Goal: Information Seeking & Learning: Check status

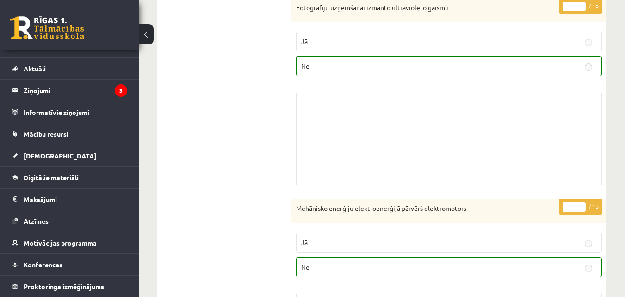
scroll to position [1575, 0]
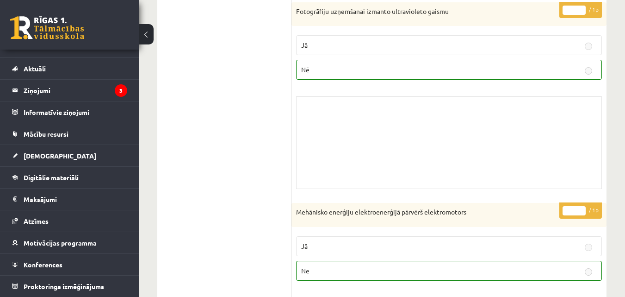
drag, startPoint x: 632, startPoint y: 219, endPoint x: 350, endPoint y: 148, distance: 290.4
click at [363, 139] on div "Skolotāja pielikums" at bounding box center [449, 142] width 306 height 93
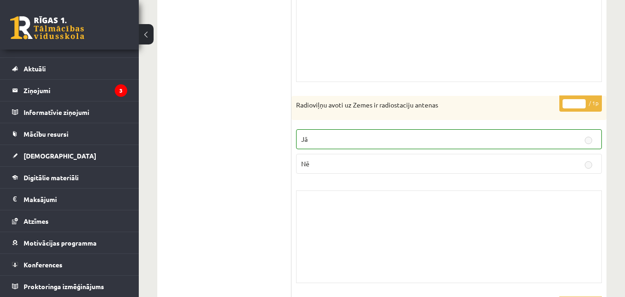
scroll to position [0, 0]
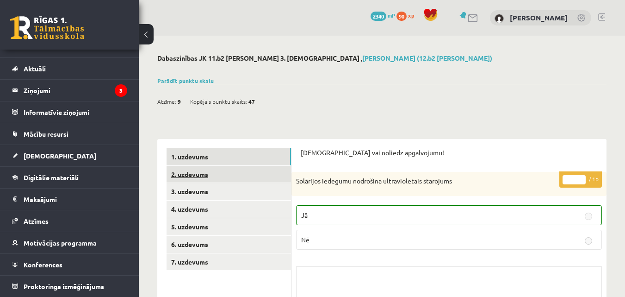
click at [209, 177] on link "2. uzdevums" at bounding box center [229, 174] width 125 height 17
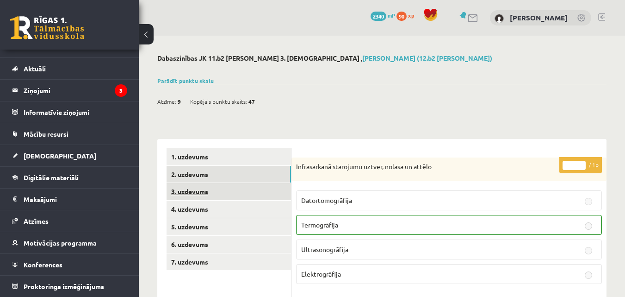
click at [224, 195] on link "3. uzdevums" at bounding box center [229, 191] width 125 height 17
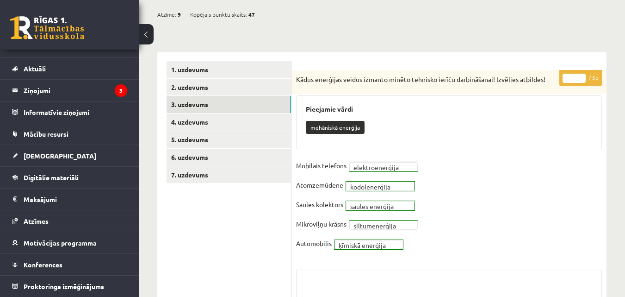
scroll to position [108, 0]
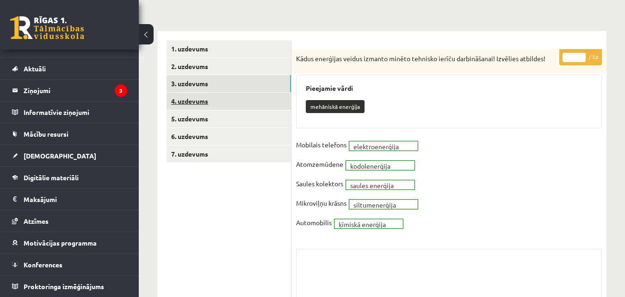
click at [221, 103] on link "4. uzdevums" at bounding box center [229, 101] width 125 height 17
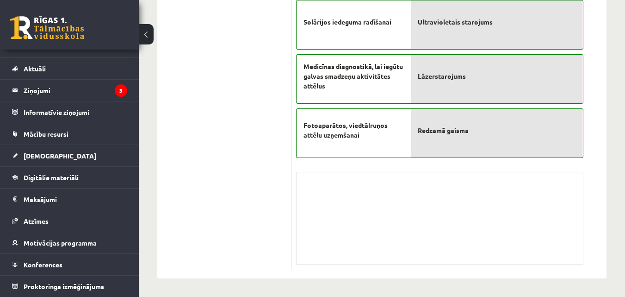
scroll to position [0, 0]
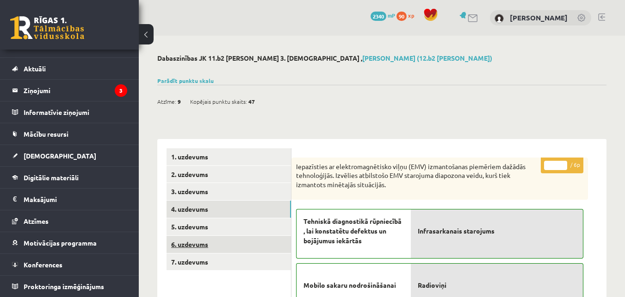
click at [233, 247] on link "6. uzdevums" at bounding box center [229, 244] width 125 height 17
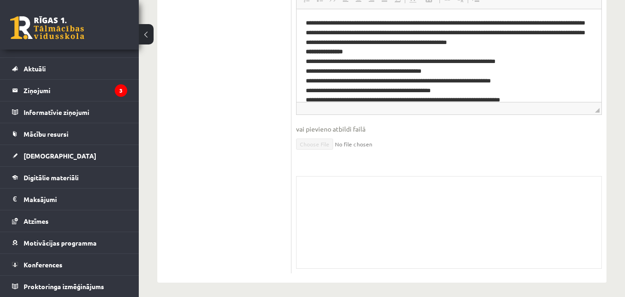
scroll to position [9, 0]
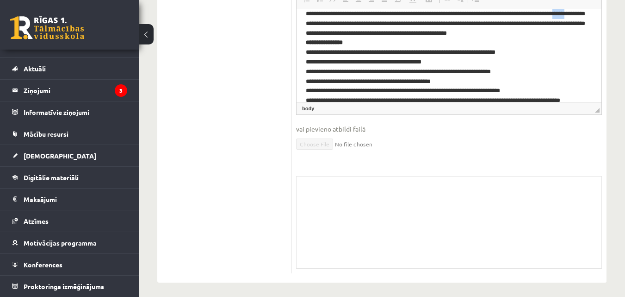
drag, startPoint x: 304, startPoint y: 23, endPoint x: 321, endPoint y: 23, distance: 16.7
click at [321, 23] on html "**********" at bounding box center [449, 108] width 305 height 217
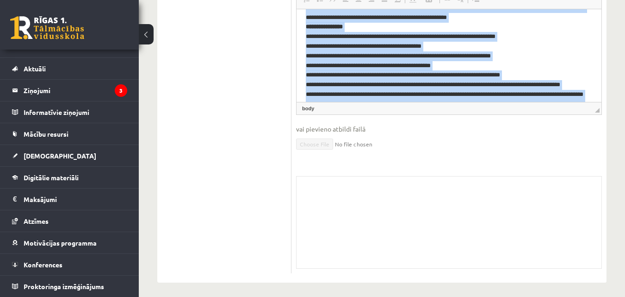
scroll to position [125, 0]
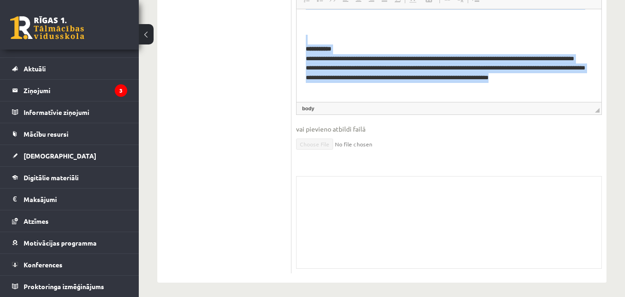
drag, startPoint x: 309, startPoint y: 13, endPoint x: 632, endPoint y: 169, distance: 359.1
copy body "**********"
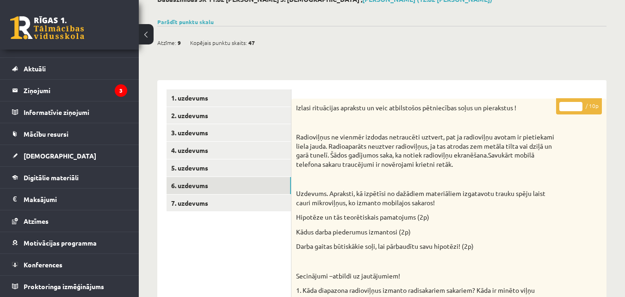
scroll to position [113, 0]
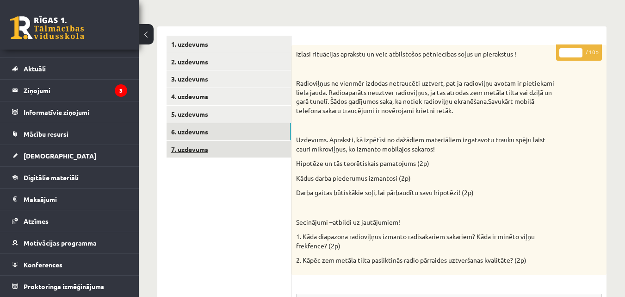
click at [220, 153] on link "7. uzdevums" at bounding box center [229, 149] width 125 height 17
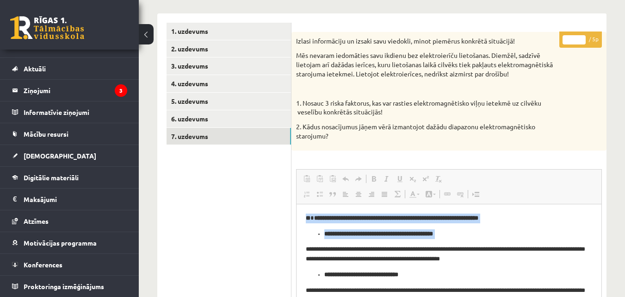
scroll to position [9, 0]
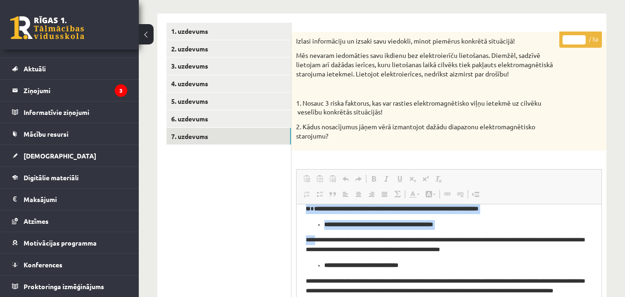
drag, startPoint x: 303, startPoint y: 215, endPoint x: 320, endPoint y: 232, distance: 23.9
click at [309, 220] on ul "**********" at bounding box center [449, 225] width 287 height 10
click at [311, 226] on ul "**********" at bounding box center [449, 225] width 287 height 10
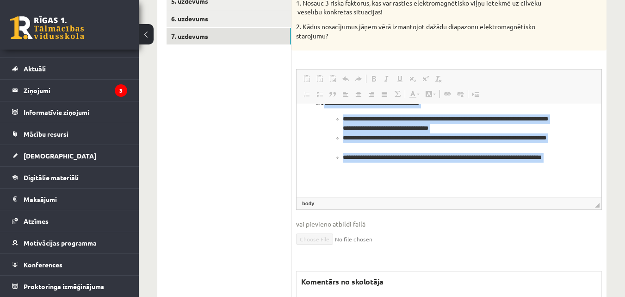
scroll to position [237, 0]
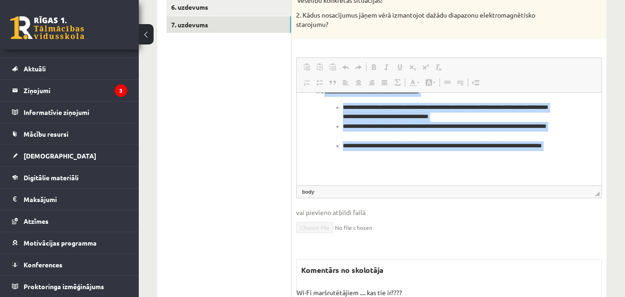
drag, startPoint x: 304, startPoint y: 95, endPoint x: 842, endPoint y: 281, distance: 569.3
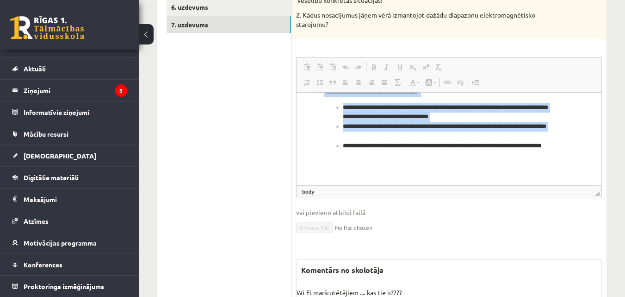
copy body "**********"
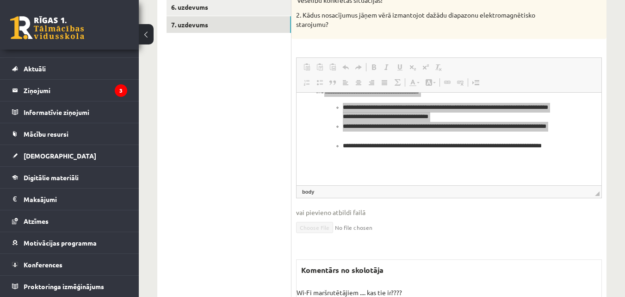
click at [283, 145] on ul "1. uzdevums 2. uzdevums 3. uzdevums 4. uzdevums 5. uzdevums 6. uzdevums 7. uzde…" at bounding box center [229, 133] width 125 height 445
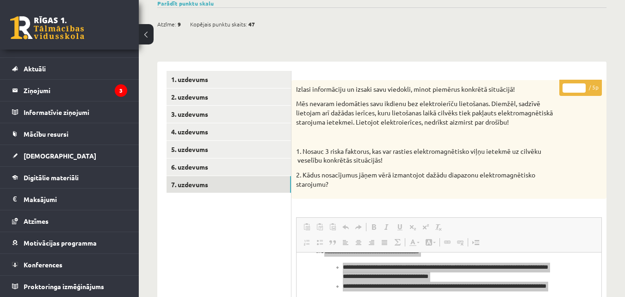
scroll to position [0, 0]
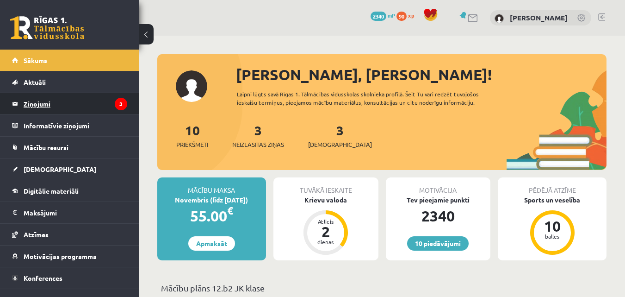
click at [100, 112] on legend "Ziņojumi 3" at bounding box center [76, 103] width 104 height 21
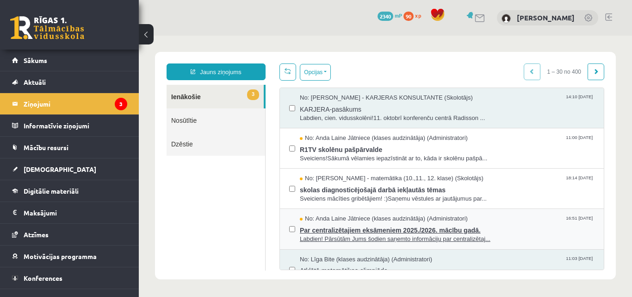
scroll to position [108, 0]
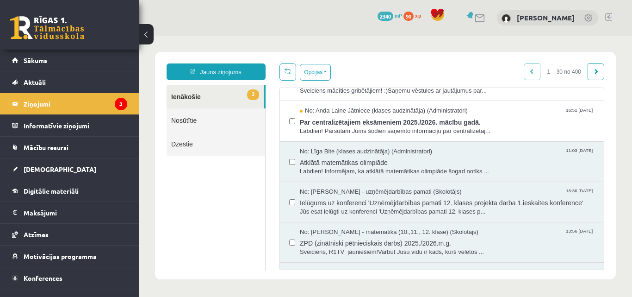
click at [191, 126] on link "Nosūtītie" at bounding box center [216, 120] width 99 height 24
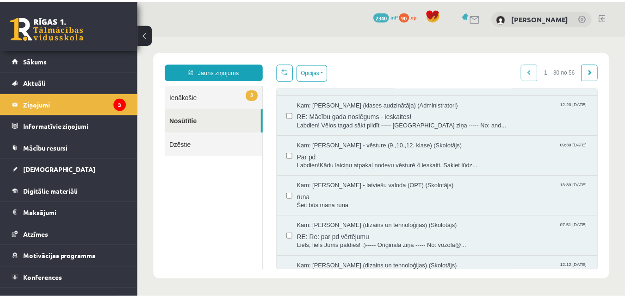
scroll to position [1028, 0]
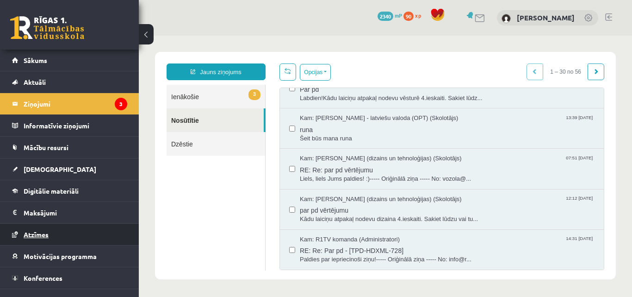
click at [79, 239] on link "Atzīmes" at bounding box center [69, 234] width 115 height 21
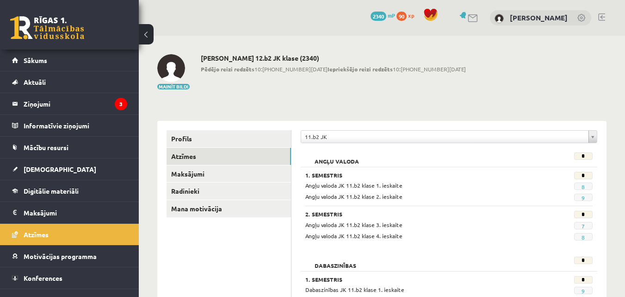
scroll to position [216, 0]
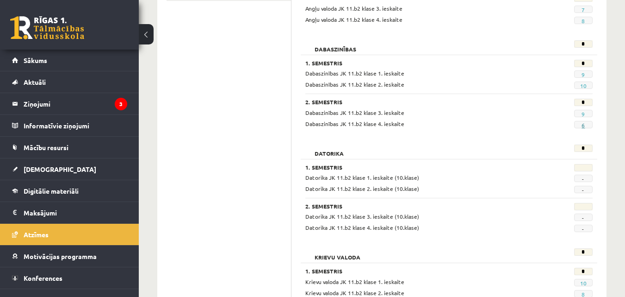
click at [583, 125] on link "6" at bounding box center [583, 124] width 3 height 7
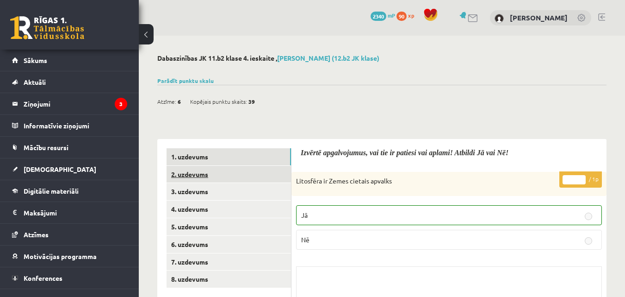
click at [199, 178] on link "2. uzdevums" at bounding box center [229, 174] width 125 height 17
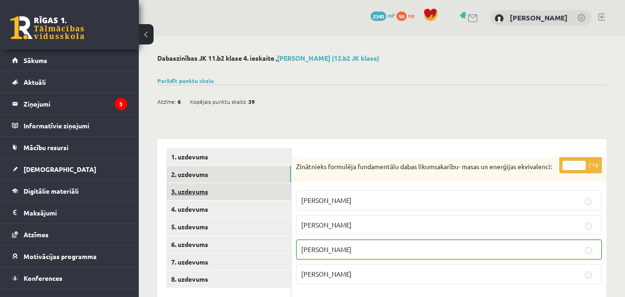
click at [227, 189] on link "3. uzdevums" at bounding box center [229, 191] width 125 height 17
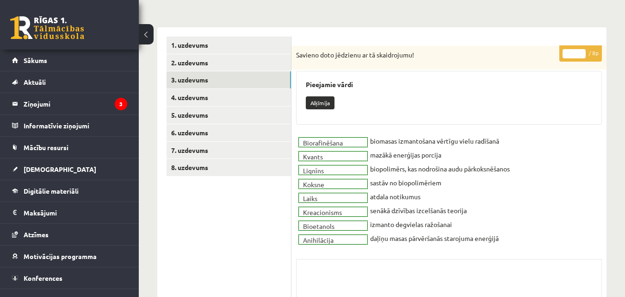
scroll to position [91, 0]
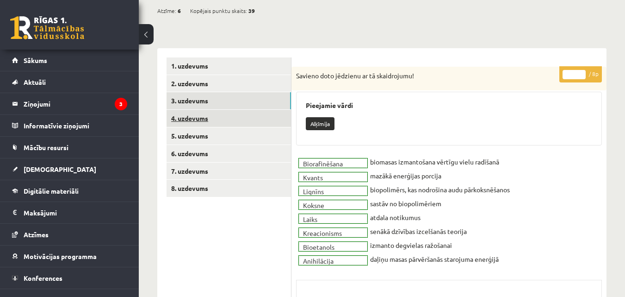
click at [184, 116] on link "4. uzdevums" at bounding box center [229, 118] width 125 height 17
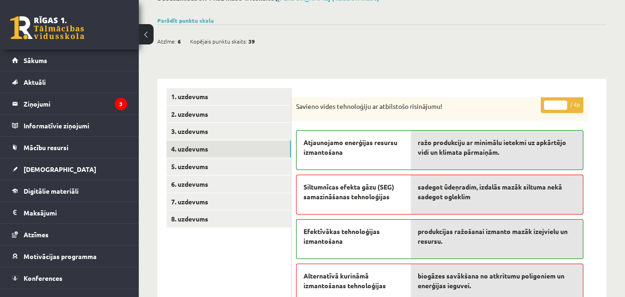
scroll to position [0, 0]
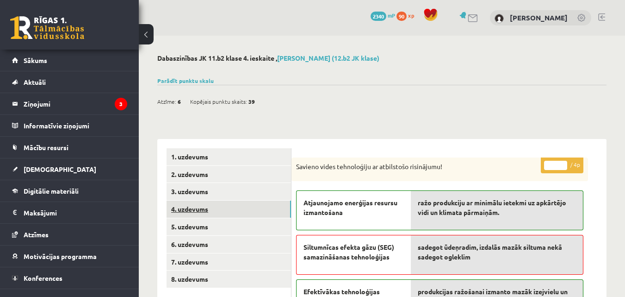
click at [222, 210] on link "4. uzdevums" at bounding box center [229, 208] width 125 height 17
click at [220, 157] on link "1. uzdevums" at bounding box center [229, 156] width 125 height 17
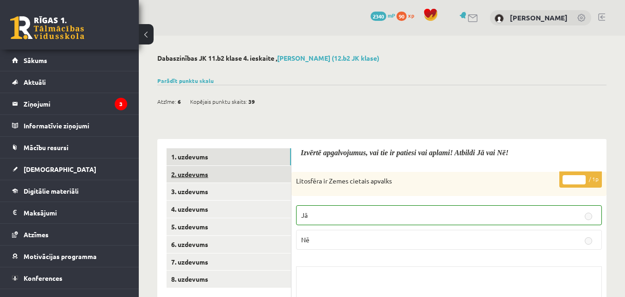
click at [197, 175] on link "2. uzdevums" at bounding box center [229, 174] width 125 height 17
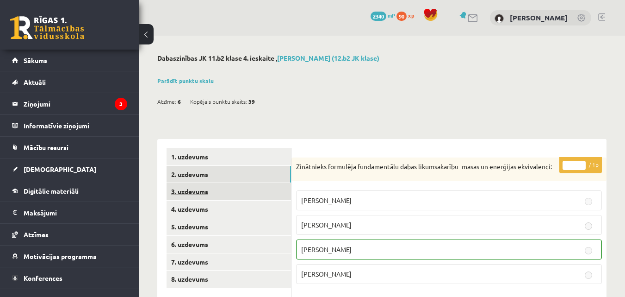
click at [204, 193] on link "3. uzdevums" at bounding box center [229, 191] width 125 height 17
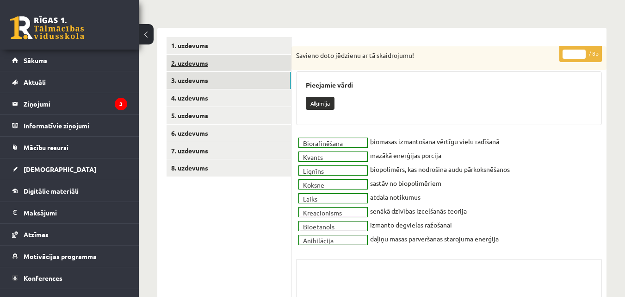
scroll to position [91, 0]
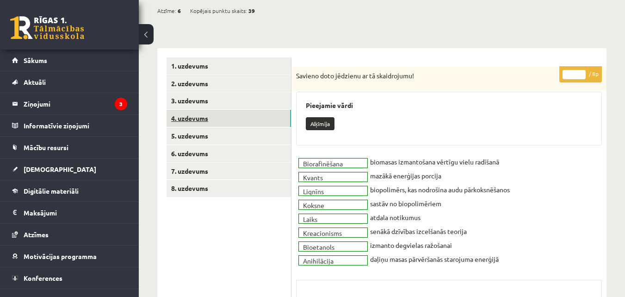
click at [204, 112] on link "4. uzdevums" at bounding box center [229, 118] width 125 height 17
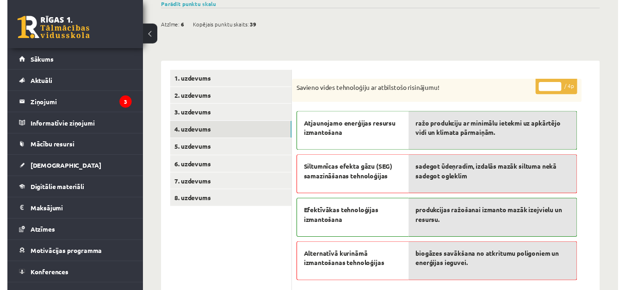
scroll to position [108, 0]
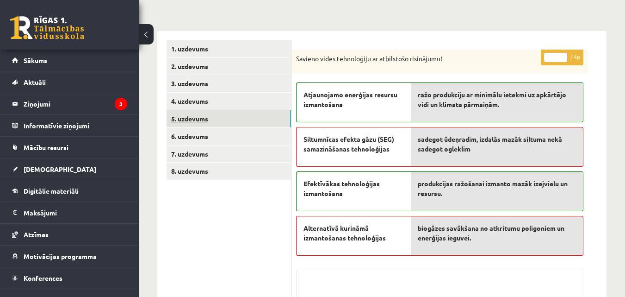
click at [203, 115] on link "5. uzdevums" at bounding box center [229, 118] width 125 height 17
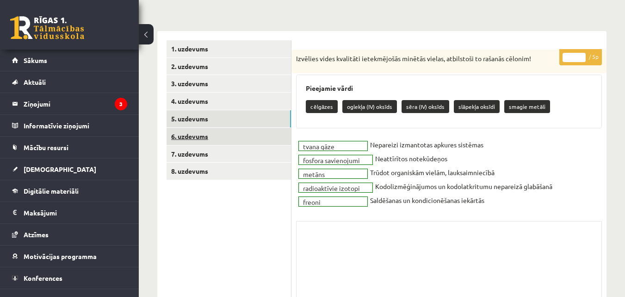
click at [211, 130] on link "6. uzdevums" at bounding box center [229, 136] width 125 height 17
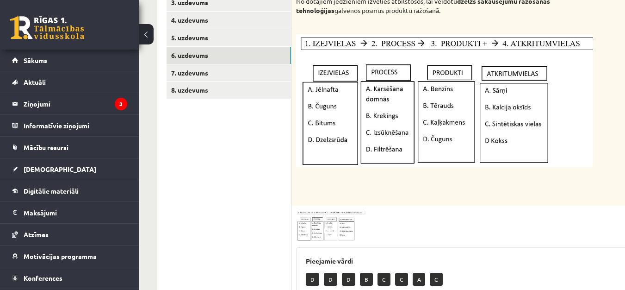
scroll to position [210, 0]
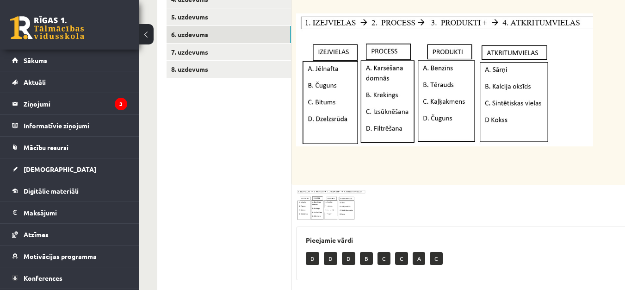
click at [322, 207] on img at bounding box center [330, 204] width 69 height 31
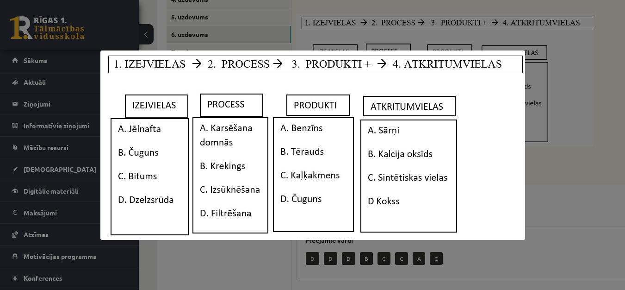
click at [536, 100] on div at bounding box center [312, 145] width 625 height 290
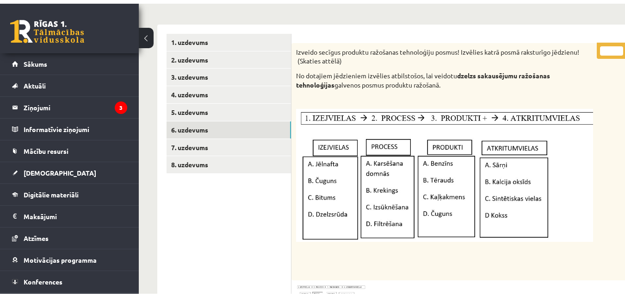
scroll to position [0, 0]
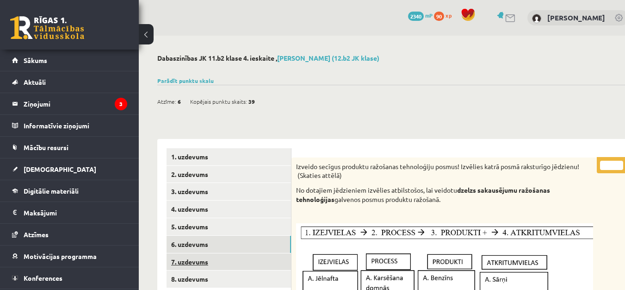
click at [205, 262] on link "7. uzdevums" at bounding box center [229, 261] width 125 height 17
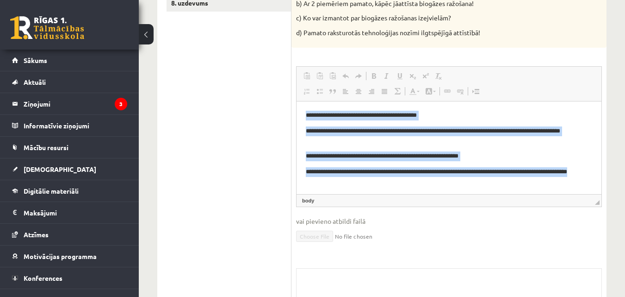
scroll to position [2, 0]
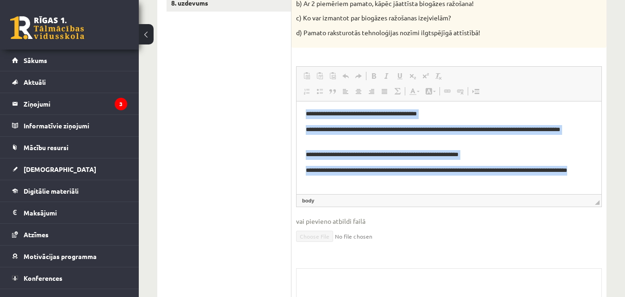
drag, startPoint x: 306, startPoint y: 116, endPoint x: 632, endPoint y: 235, distance: 347.4
click at [602, 194] on html "**********" at bounding box center [449, 147] width 305 height 94
copy body "**********"
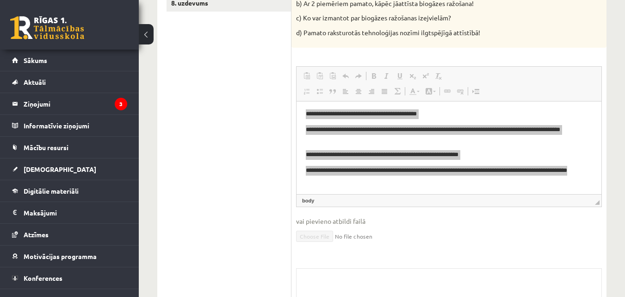
click at [288, 87] on ul "1. uzdevums 2. uzdevums 3. uzdevums 4. uzdevums 5. uzdevums 6. uzdevums 7. uzde…" at bounding box center [229, 118] width 125 height 493
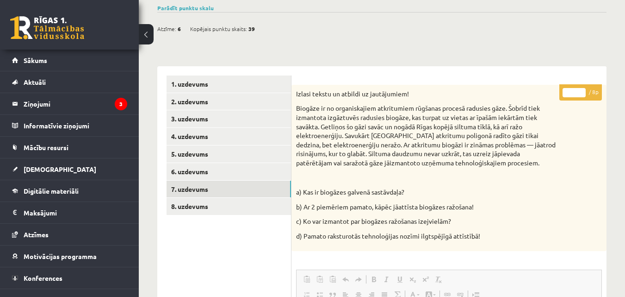
scroll to position [60, 0]
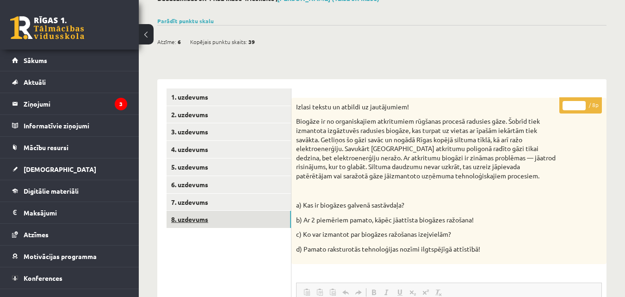
click at [197, 217] on link "8. uzdevums" at bounding box center [229, 219] width 125 height 17
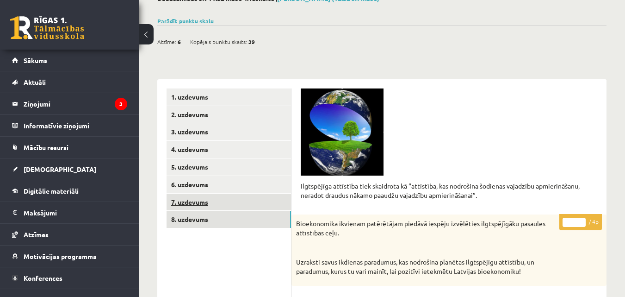
scroll to position [276, 0]
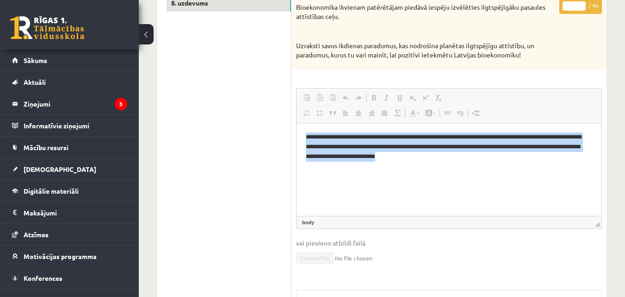
drag, startPoint x: 301, startPoint y: 134, endPoint x: 606, endPoint y: 163, distance: 306.5
click at [602, 163] on html "**********" at bounding box center [449, 146] width 305 height 47
copy p "**********"
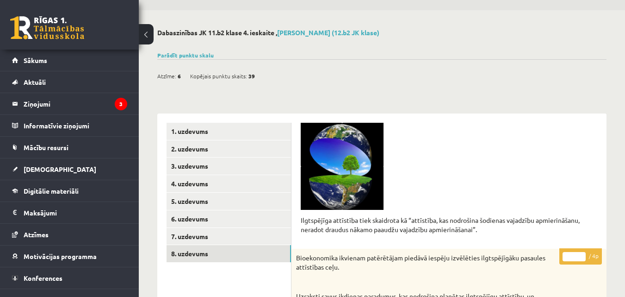
scroll to position [0, 0]
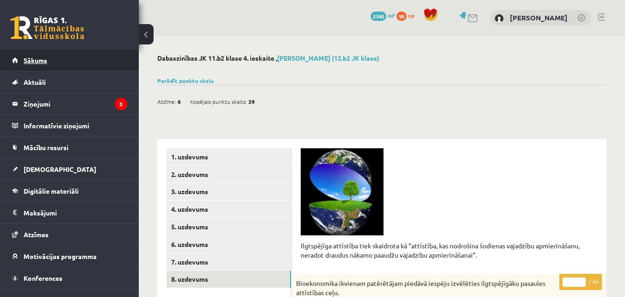
click at [72, 56] on link "Sākums" at bounding box center [69, 60] width 115 height 21
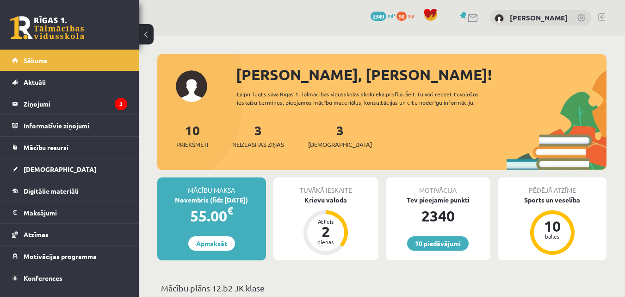
click at [600, 18] on link at bounding box center [602, 16] width 7 height 7
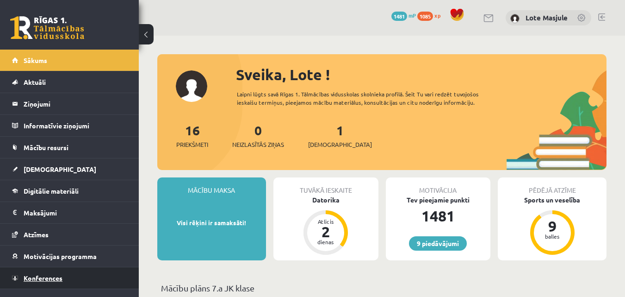
click at [61, 269] on link "Konferences" at bounding box center [69, 277] width 115 height 21
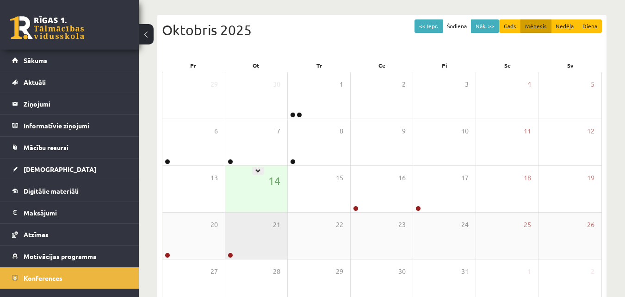
scroll to position [108, 0]
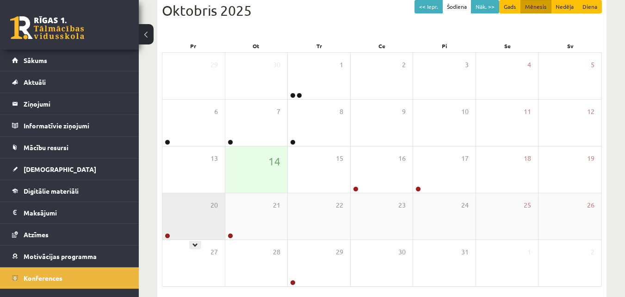
click at [183, 222] on div "20" at bounding box center [194, 216] width 63 height 46
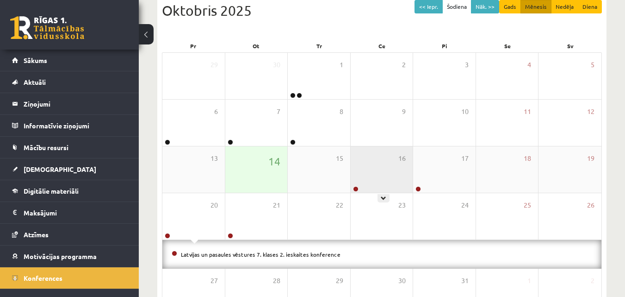
click at [375, 180] on div "16" at bounding box center [382, 169] width 63 height 46
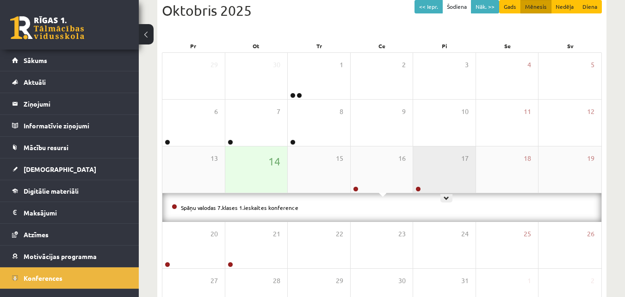
click at [438, 172] on div "17" at bounding box center [444, 169] width 63 height 46
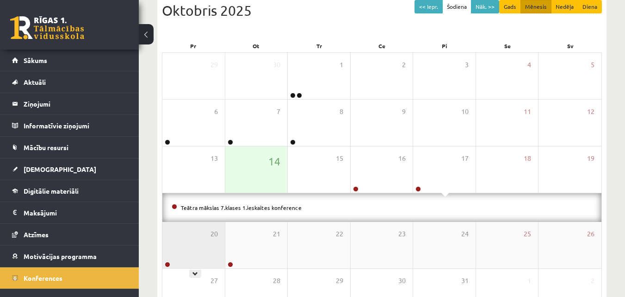
click at [184, 246] on div "20" at bounding box center [194, 245] width 63 height 46
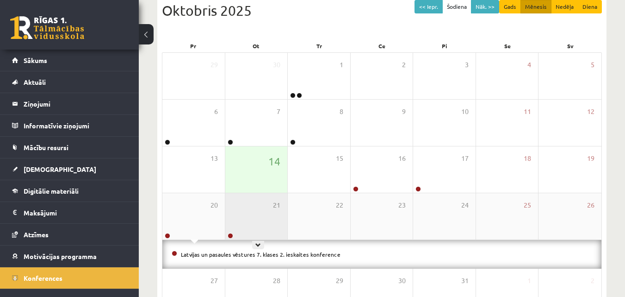
click at [256, 237] on div "21" at bounding box center [256, 216] width 63 height 46
click at [248, 228] on div "21" at bounding box center [256, 216] width 63 height 46
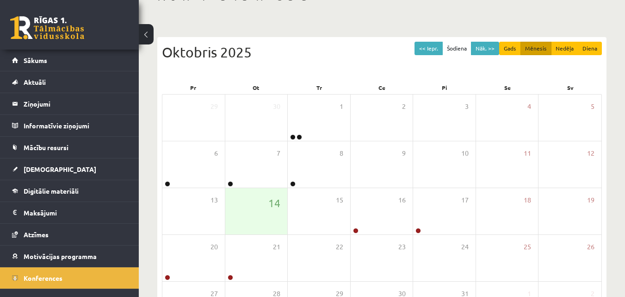
scroll to position [0, 0]
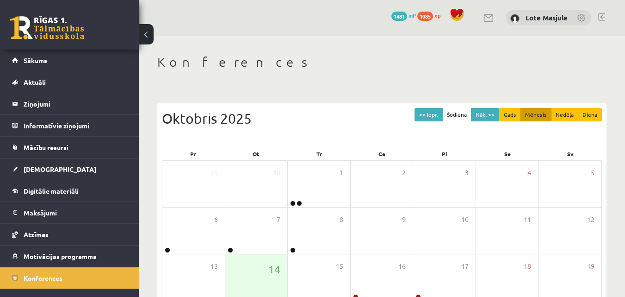
click at [602, 21] on div at bounding box center [602, 17] width 7 height 9
click at [601, 16] on link at bounding box center [602, 16] width 7 height 7
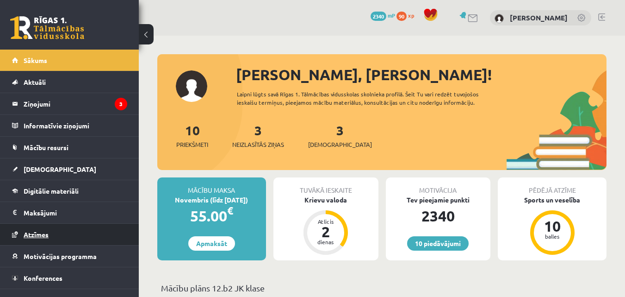
click at [61, 234] on link "Atzīmes" at bounding box center [69, 234] width 115 height 21
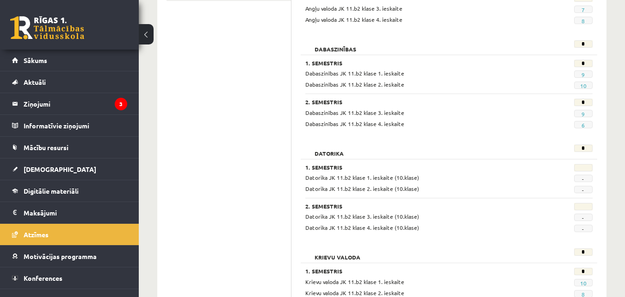
scroll to position [324, 0]
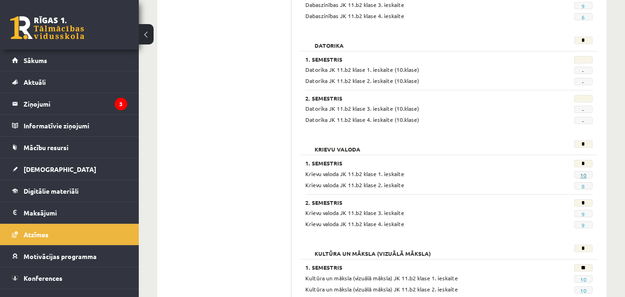
click at [582, 175] on link "10" at bounding box center [584, 174] width 6 height 7
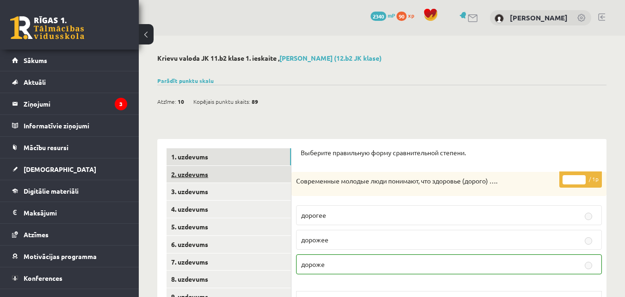
drag, startPoint x: 211, startPoint y: 175, endPoint x: 254, endPoint y: 166, distance: 43.6
click at [211, 175] on link "2. uzdevums" at bounding box center [229, 174] width 125 height 17
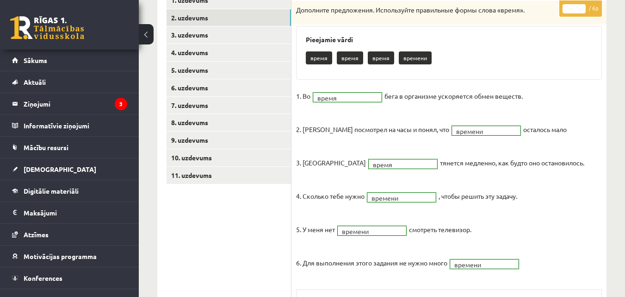
scroll to position [151, 0]
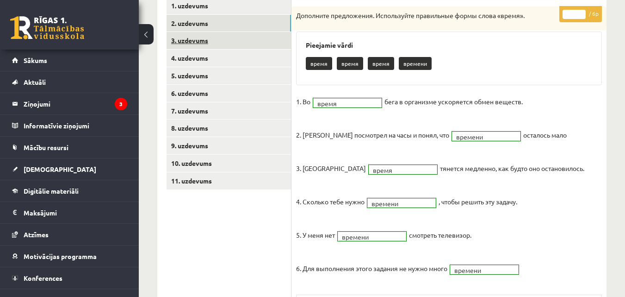
click at [187, 42] on link "3. uzdevums" at bounding box center [229, 40] width 125 height 17
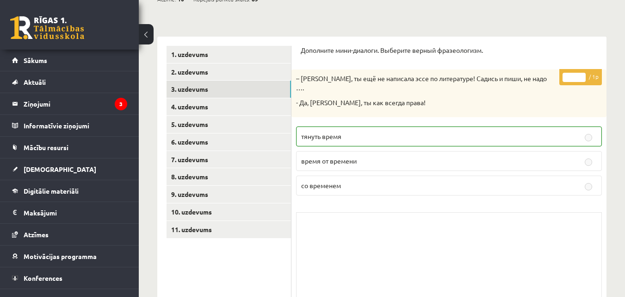
scroll to position [0, 0]
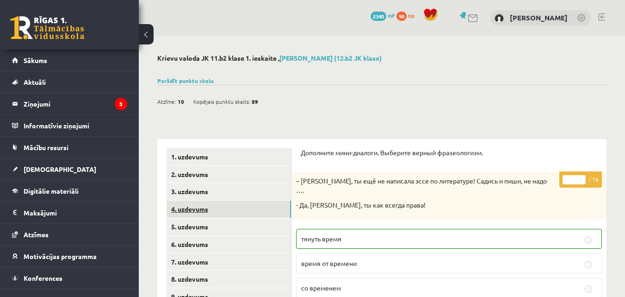
click at [225, 203] on link "4. uzdevums" at bounding box center [229, 208] width 125 height 17
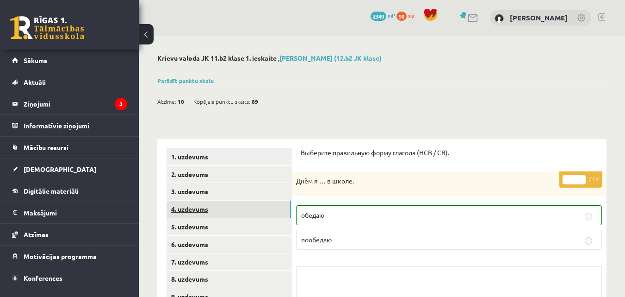
click at [231, 206] on link "4. uzdevums" at bounding box center [229, 208] width 125 height 17
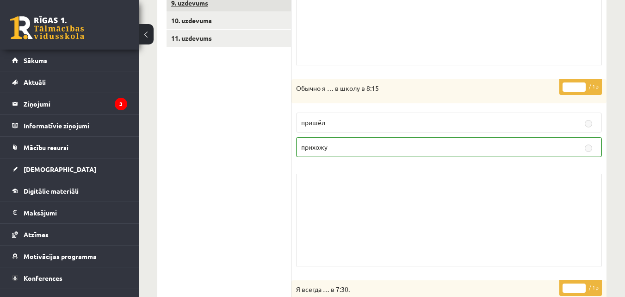
scroll to position [216, 0]
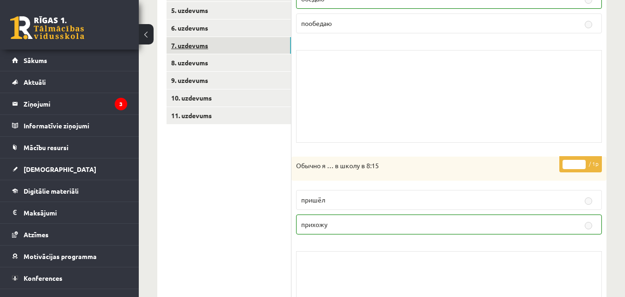
click at [213, 50] on link "7. uzdevums" at bounding box center [229, 45] width 125 height 17
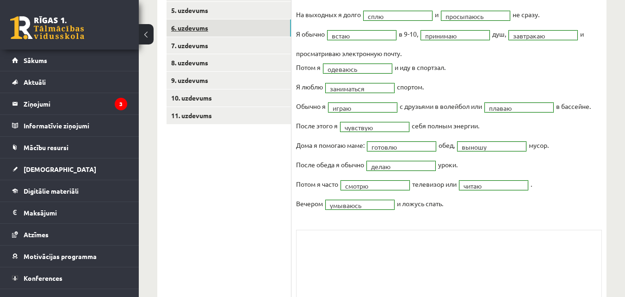
click at [228, 35] on link "6. uzdevums" at bounding box center [229, 27] width 125 height 17
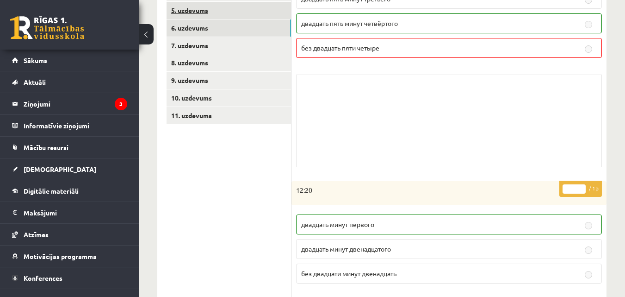
click at [225, 15] on link "5. uzdevums" at bounding box center [229, 10] width 125 height 17
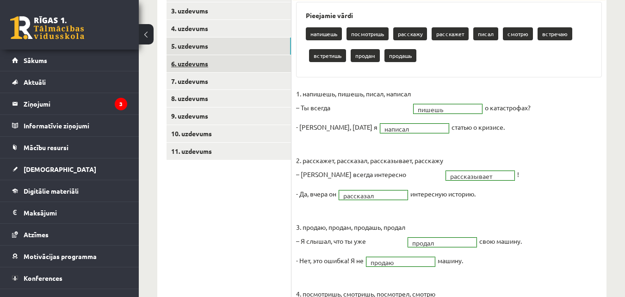
scroll to position [0, 0]
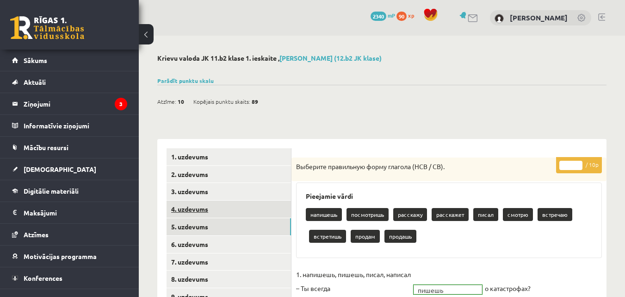
click at [210, 201] on link "4. uzdevums" at bounding box center [229, 208] width 125 height 17
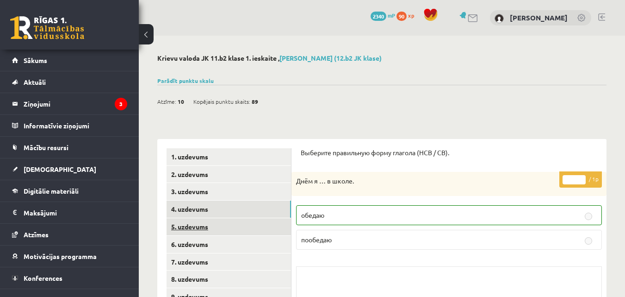
click at [225, 231] on link "5. uzdevums" at bounding box center [229, 226] width 125 height 17
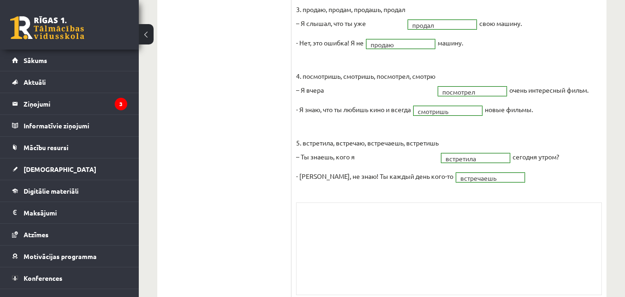
scroll to position [397, 0]
drag, startPoint x: 527, startPoint y: 292, endPoint x: 345, endPoint y: 225, distance: 193.8
click at [345, 225] on div "Skolotāja pielikums" at bounding box center [449, 249] width 306 height 93
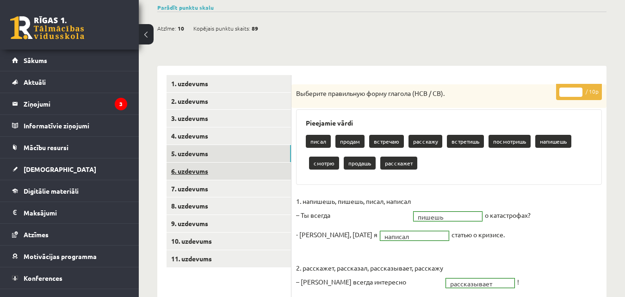
click at [196, 170] on link "6. uzdevums" at bounding box center [229, 171] width 125 height 17
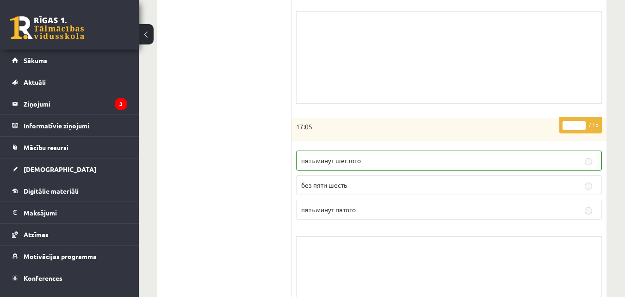
click at [407, 120] on div "17:05" at bounding box center [449, 130] width 315 height 24
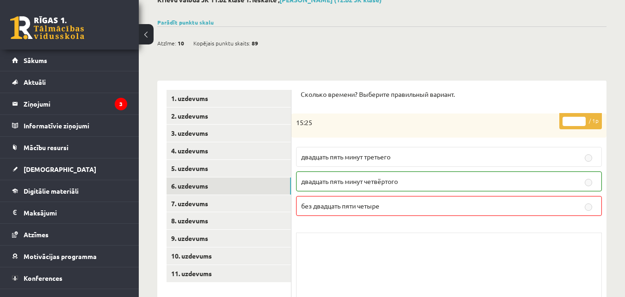
scroll to position [28, 0]
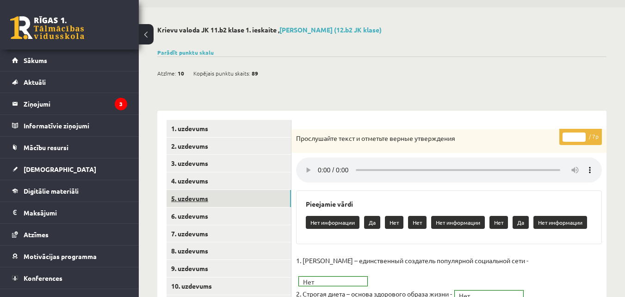
click at [257, 193] on link "5. uzdevums" at bounding box center [229, 198] width 125 height 17
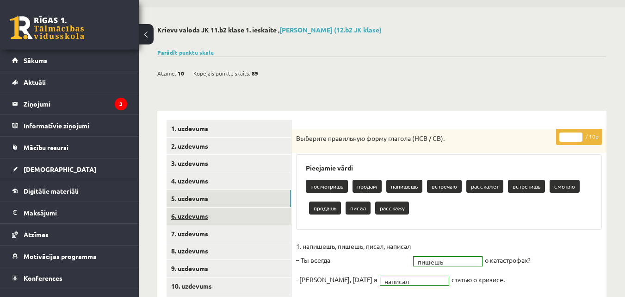
click at [251, 211] on link "6. uzdevums" at bounding box center [229, 215] width 125 height 17
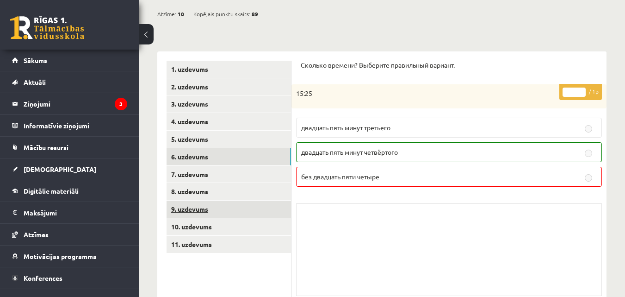
scroll to position [108, 0]
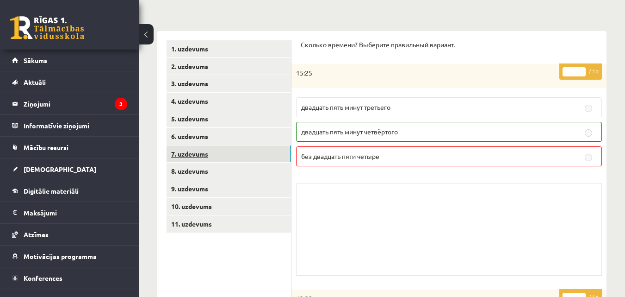
click at [206, 149] on link "7. uzdevums" at bounding box center [229, 153] width 125 height 17
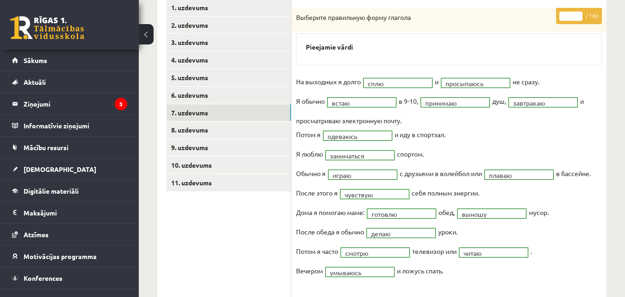
scroll to position [141, 0]
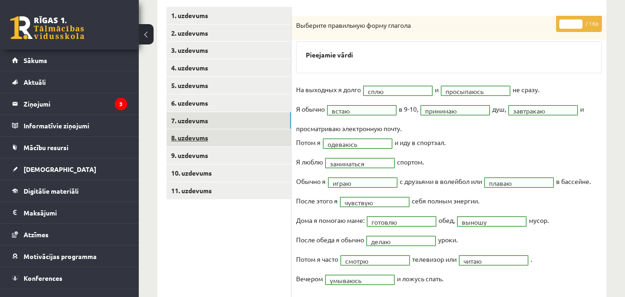
click at [210, 145] on link "8. uzdevums" at bounding box center [229, 137] width 125 height 17
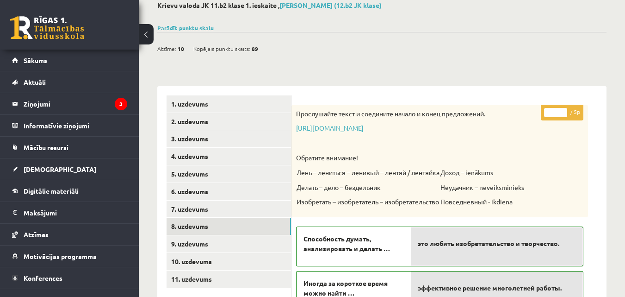
scroll to position [33, 0]
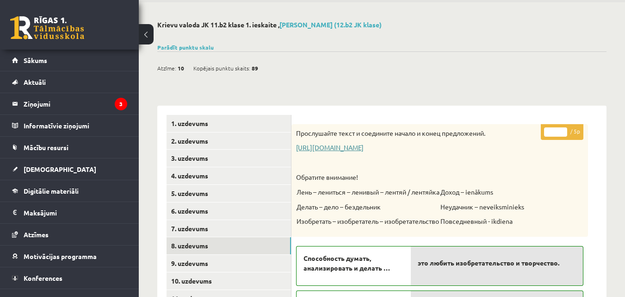
click at [364, 149] on link "https://www.zvaigzne.lv/upload/audio/100Urokov/2/49%202.mp3" at bounding box center [330, 147] width 68 height 8
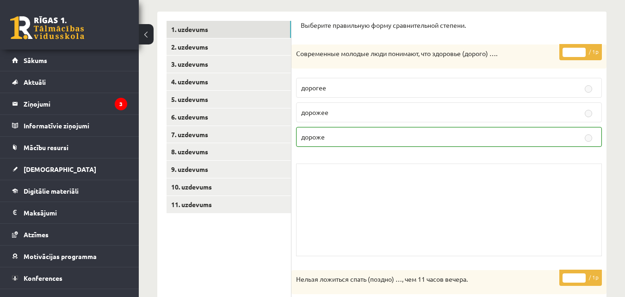
scroll to position [141, 0]
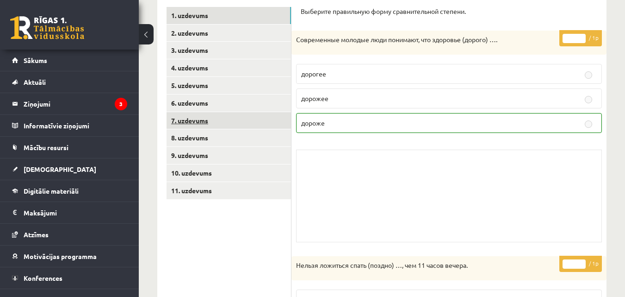
click at [211, 121] on link "7. uzdevums" at bounding box center [229, 120] width 125 height 17
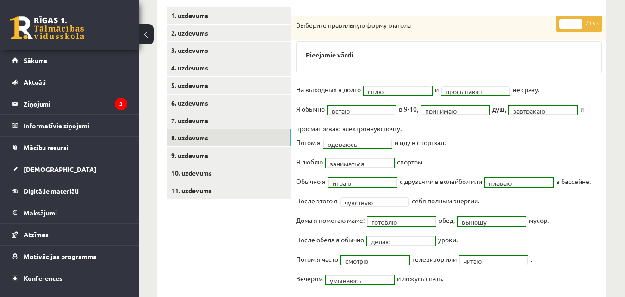
click at [196, 136] on link "8. uzdevums" at bounding box center [229, 137] width 125 height 17
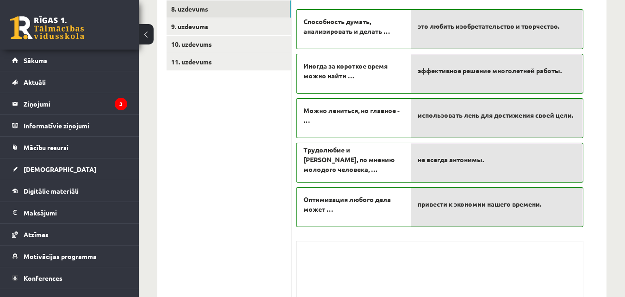
scroll to position [271, 0]
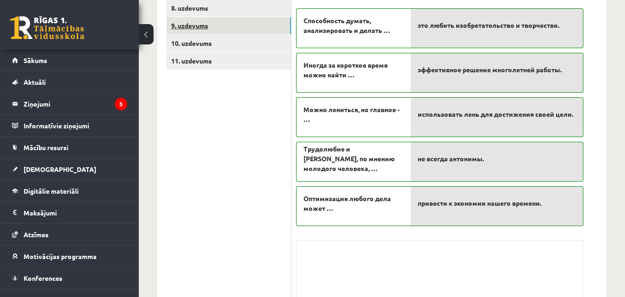
click at [198, 25] on link "9. uzdevums" at bounding box center [229, 25] width 125 height 17
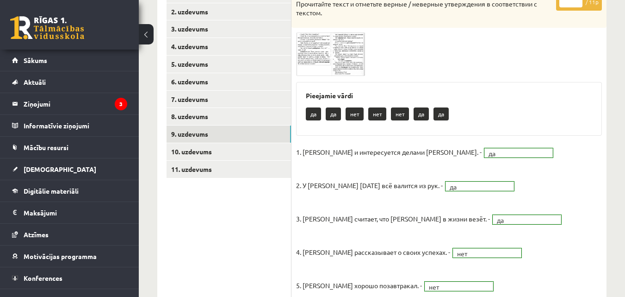
scroll to position [55, 0]
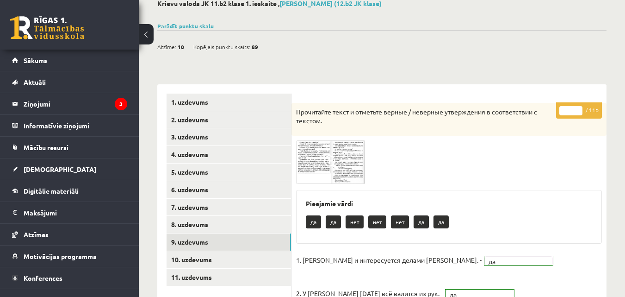
click at [324, 135] on div "Прочитайте текст и отметьте верные / неверные утверждения в соответствии с текс…" at bounding box center [449, 119] width 315 height 33
click at [332, 150] on img at bounding box center [330, 162] width 69 height 44
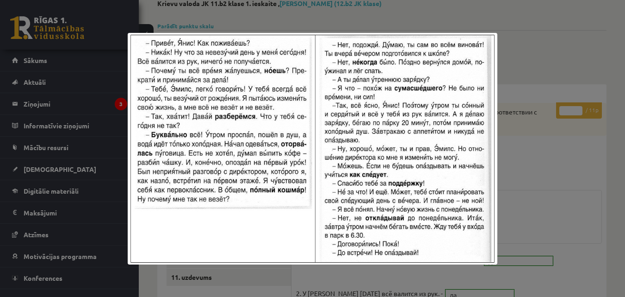
click at [515, 140] on div at bounding box center [312, 148] width 625 height 297
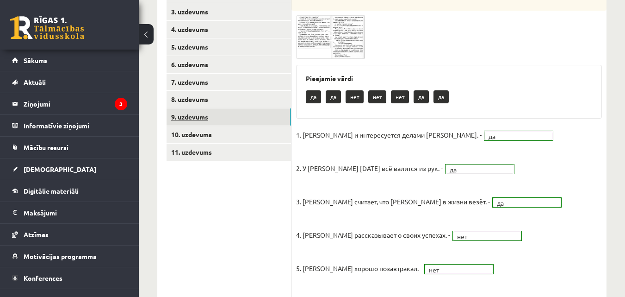
scroll to position [84, 0]
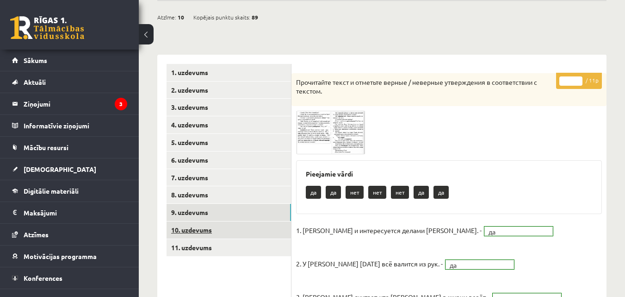
click at [227, 229] on link "10. uzdevums" at bounding box center [229, 229] width 125 height 17
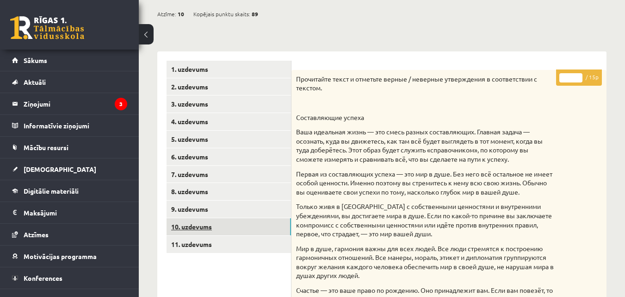
scroll to position [108, 0]
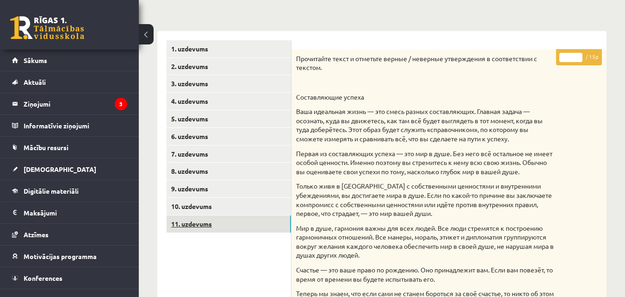
click at [208, 220] on link "11. uzdevums" at bounding box center [229, 223] width 125 height 17
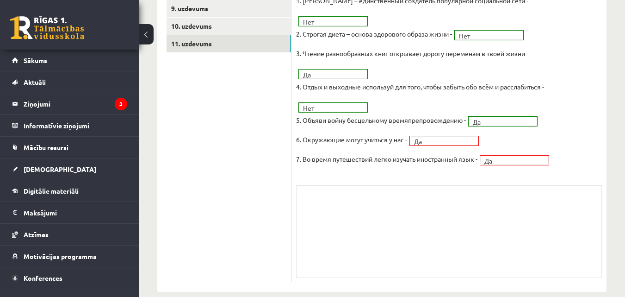
scroll to position [72, 0]
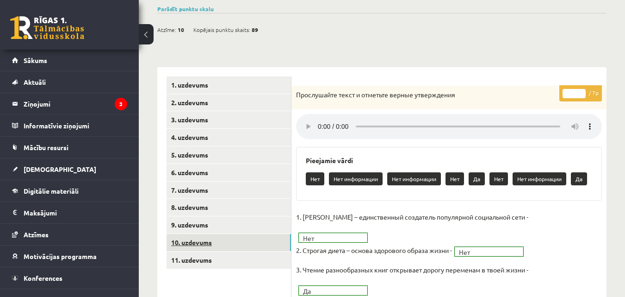
click at [214, 237] on link "10. uzdevums" at bounding box center [229, 242] width 125 height 17
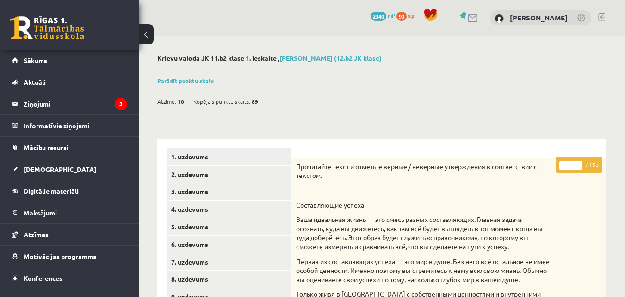
scroll to position [108, 0]
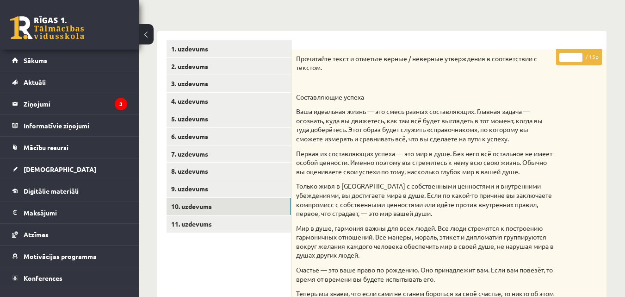
drag, startPoint x: 628, startPoint y: 78, endPoint x: 585, endPoint y: 69, distance: 44.5
click at [575, 70] on div "Прочитайте текст и отметьте верные / неверные утверждения в соответствии с текс…" at bounding box center [449, 261] width 315 height 423
click at [219, 224] on link "11. uzdevums" at bounding box center [229, 223] width 125 height 17
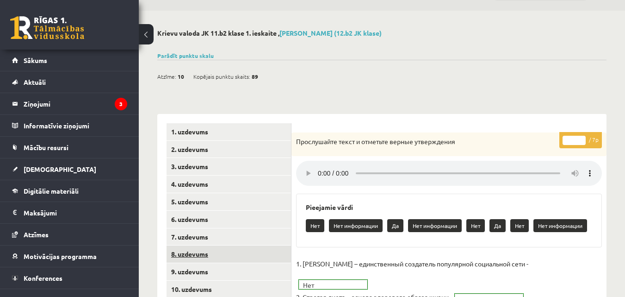
scroll to position [0, 0]
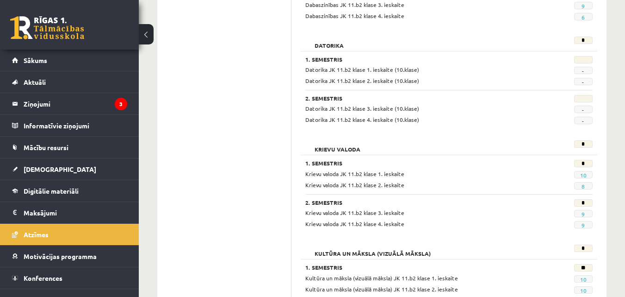
scroll to position [324, 0]
click at [584, 187] on link "8" at bounding box center [583, 185] width 3 height 7
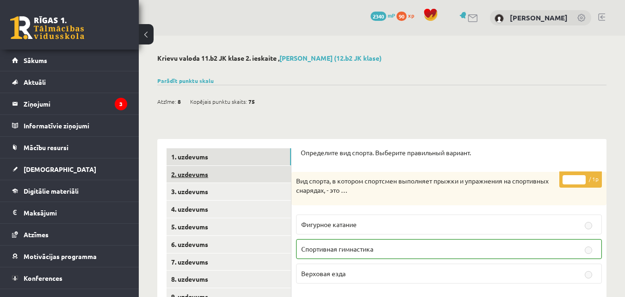
click at [211, 178] on link "2. uzdevums" at bounding box center [229, 174] width 125 height 17
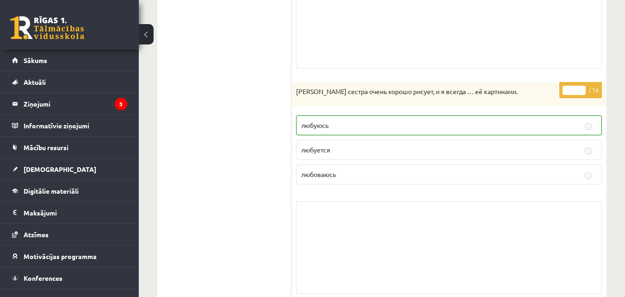
scroll to position [648, 0]
